Goal: Information Seeking & Learning: Learn about a topic

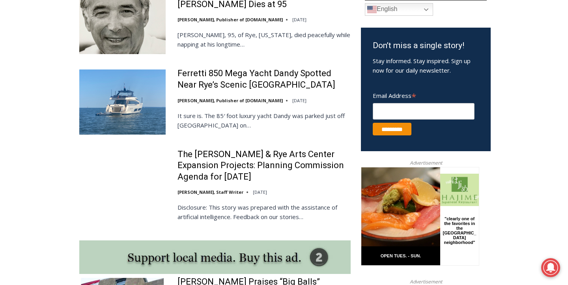
scroll to position [488, 0]
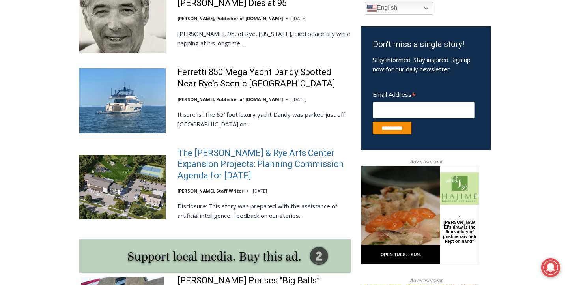
click at [245, 164] on link "The [PERSON_NAME] & Rye Arts Center Expansion Projects: Planning Commission Age…" at bounding box center [263, 165] width 173 height 34
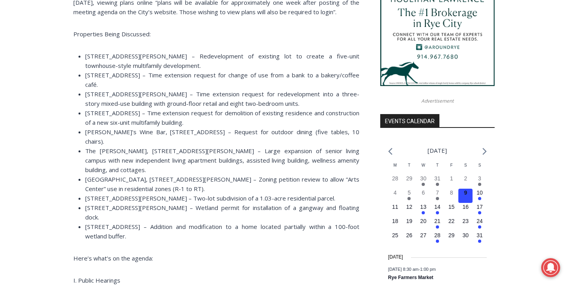
scroll to position [766, 0]
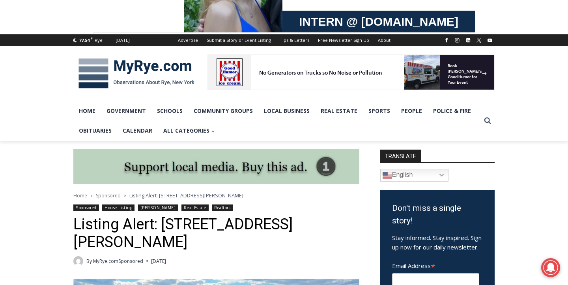
scroll to position [68, 0]
